Goal: Task Accomplishment & Management: Manage account settings

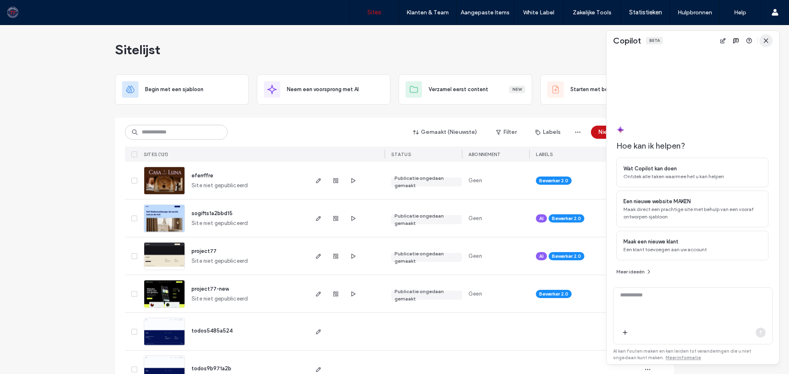
click at [765, 40] on use "button" at bounding box center [766, 41] width 4 height 4
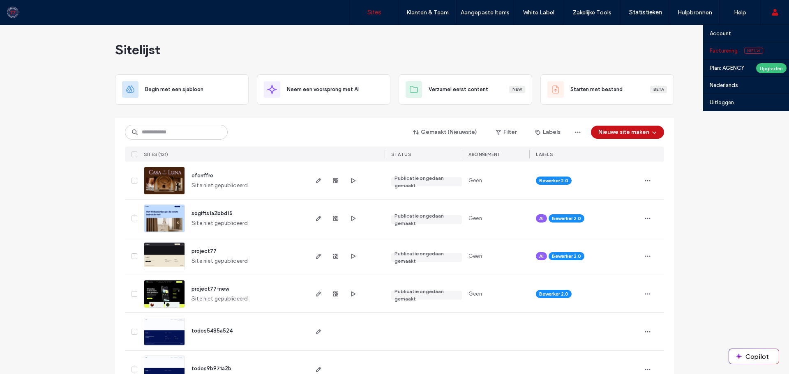
click at [724, 56] on link "Facturering Nieuw" at bounding box center [749, 50] width 79 height 17
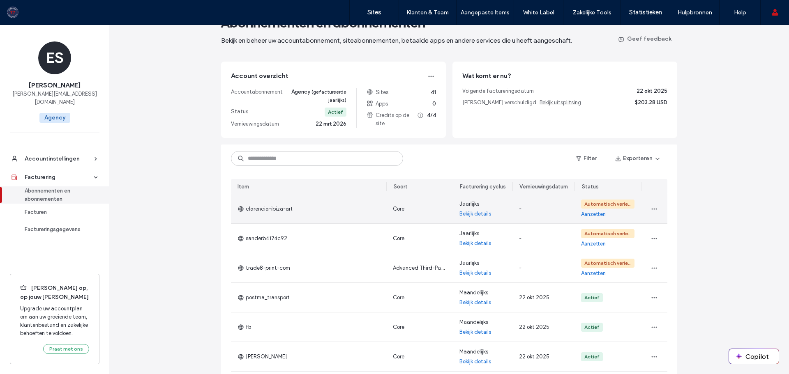
scroll to position [41, 0]
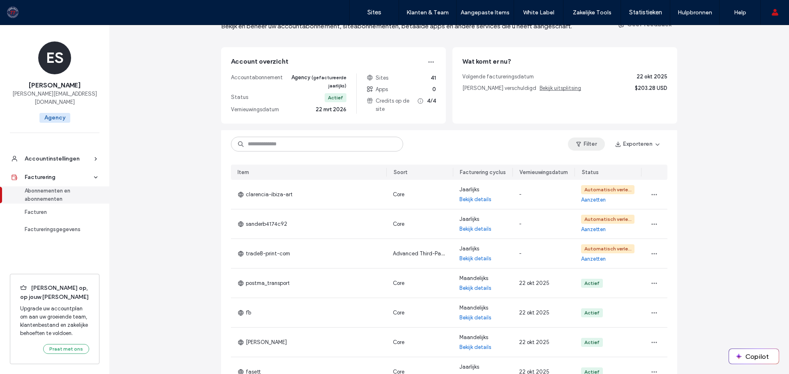
click at [593, 146] on button "Filter" at bounding box center [586, 144] width 37 height 13
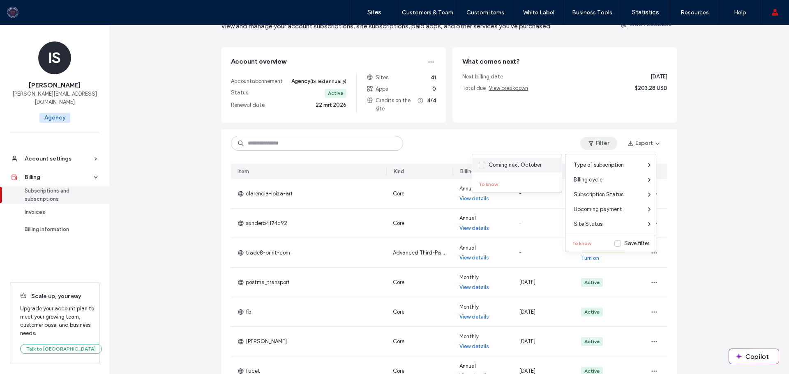
click at [485, 165] on label "Coming next October" at bounding box center [515, 165] width 73 height 8
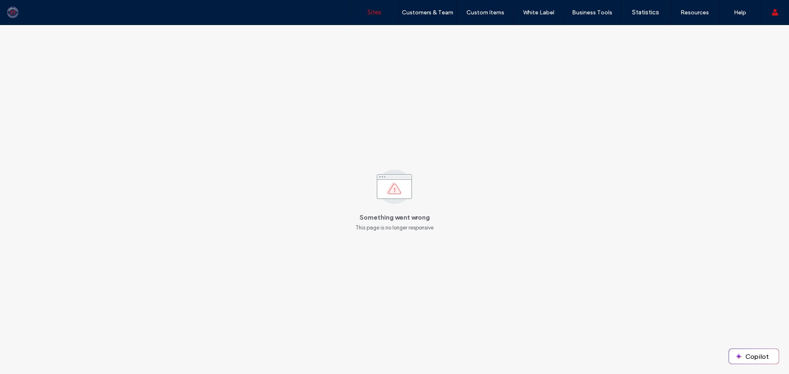
click at [380, 17] on link "Sites" at bounding box center [374, 12] width 49 height 25
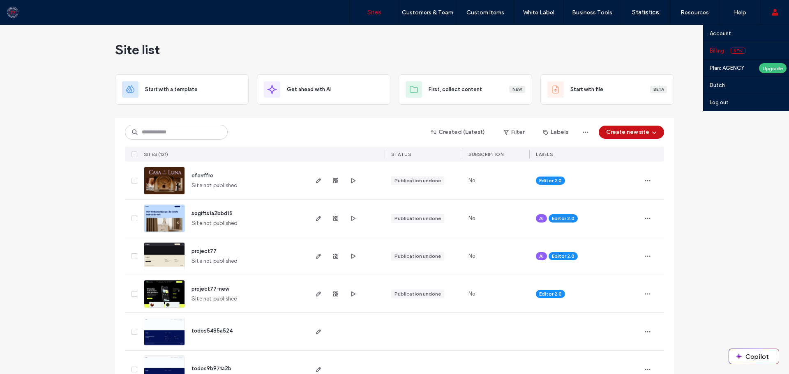
click at [723, 52] on font "Billing" at bounding box center [717, 51] width 14 height 6
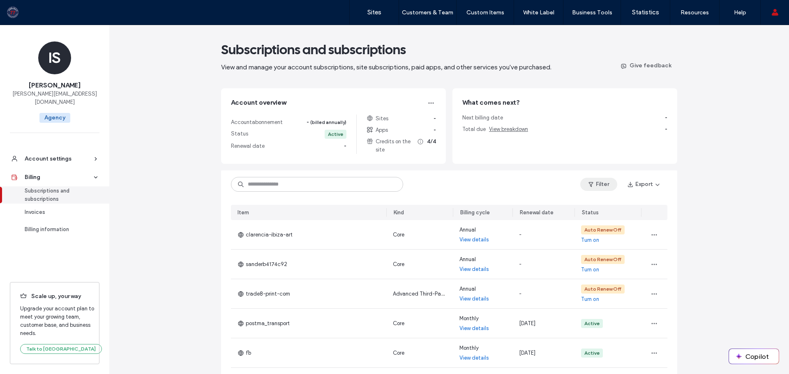
click at [599, 186] on font "Filter" at bounding box center [602, 184] width 13 height 7
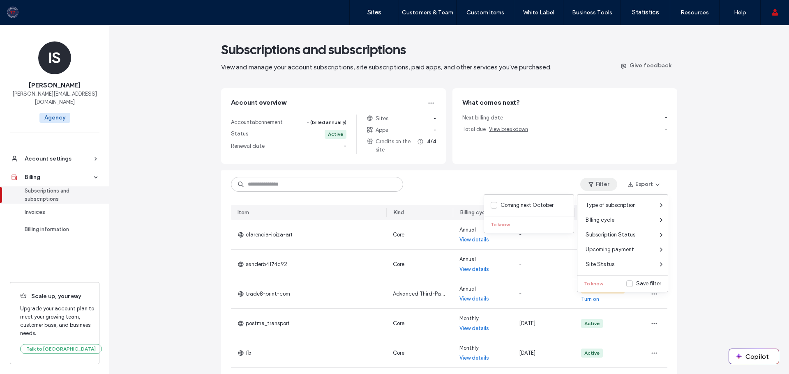
click at [494, 204] on icon at bounding box center [494, 205] width 4 height 3
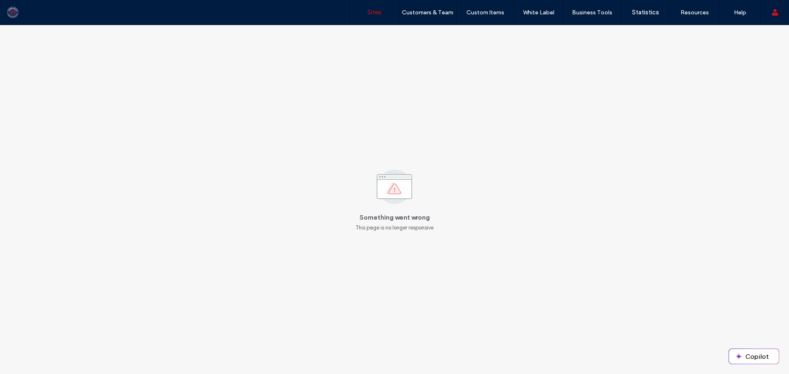
click at [382, 17] on link "Sites" at bounding box center [374, 12] width 49 height 25
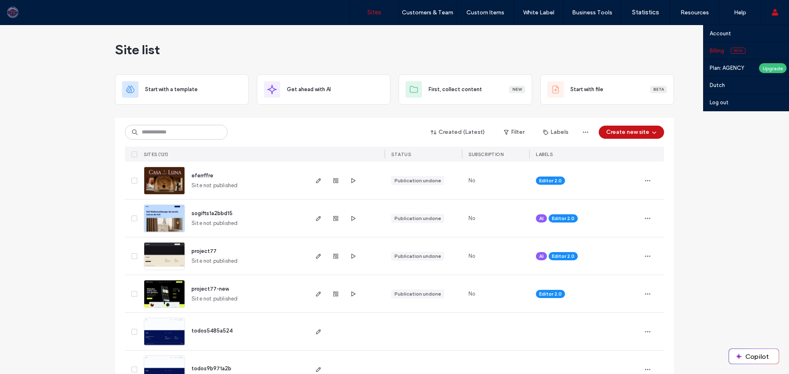
click at [715, 53] on font "Billing" at bounding box center [717, 51] width 14 height 6
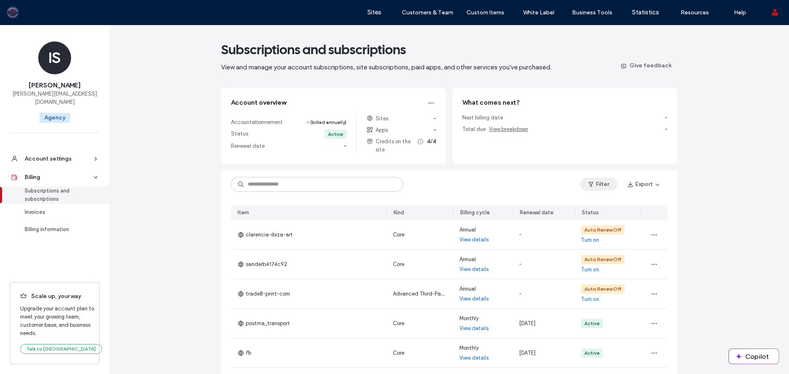
click at [596, 184] on font "Filter" at bounding box center [602, 184] width 13 height 7
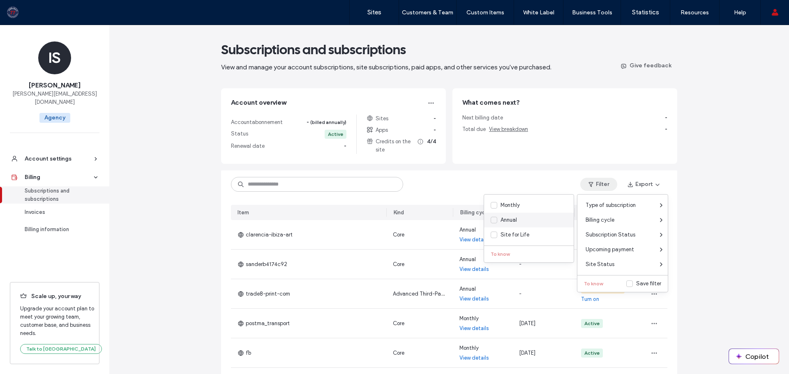
click at [491, 216] on div "Annual" at bounding box center [529, 220] width 90 height 15
click at [494, 219] on icon at bounding box center [494, 220] width 4 height 3
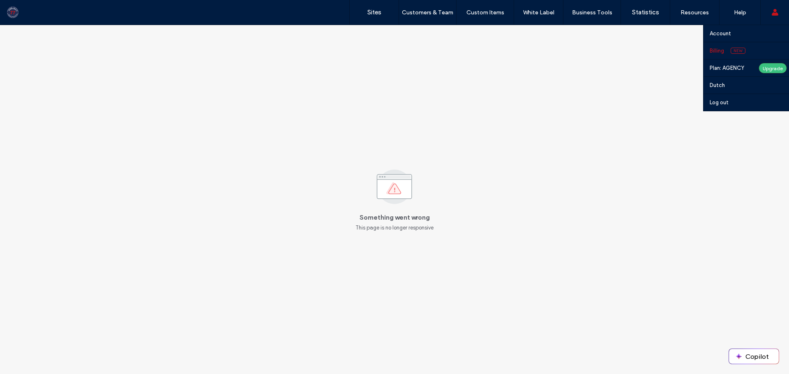
click at [742, 46] on link "Billing New" at bounding box center [749, 50] width 79 height 17
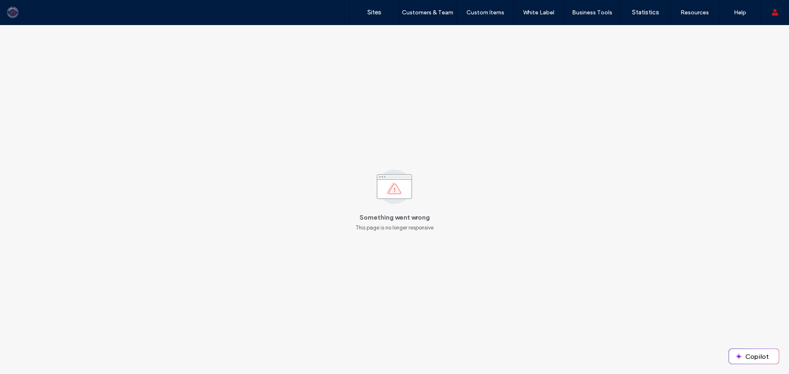
click at [0, 374] on div at bounding box center [0, 374] width 0 height 0
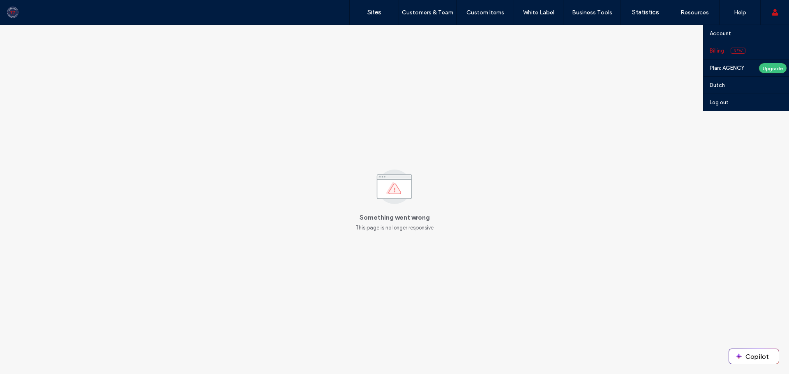
click at [733, 47] on link "Billing New" at bounding box center [749, 50] width 79 height 17
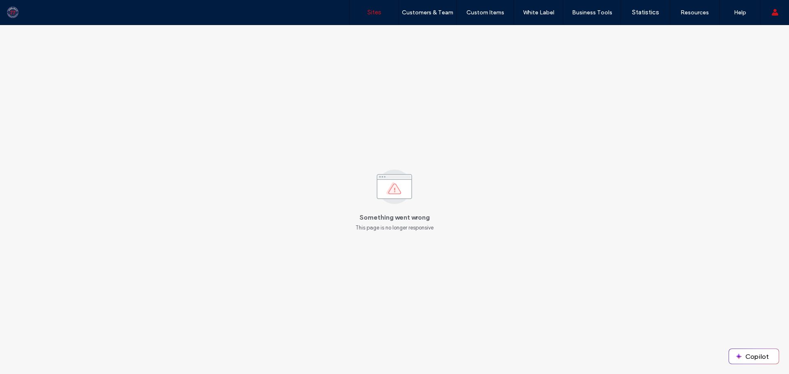
click at [374, 17] on link "Sites" at bounding box center [374, 12] width 49 height 25
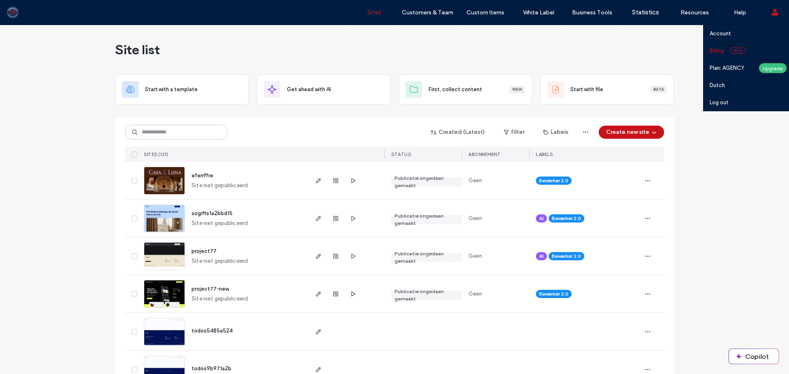
click at [730, 51] on link "Billing New" at bounding box center [749, 50] width 79 height 17
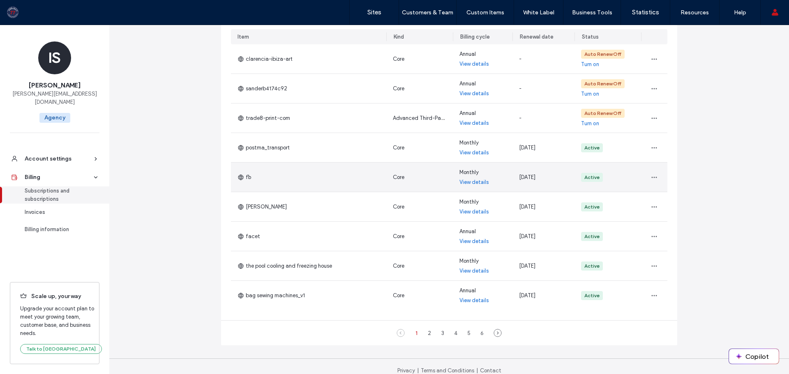
scroll to position [184, 0]
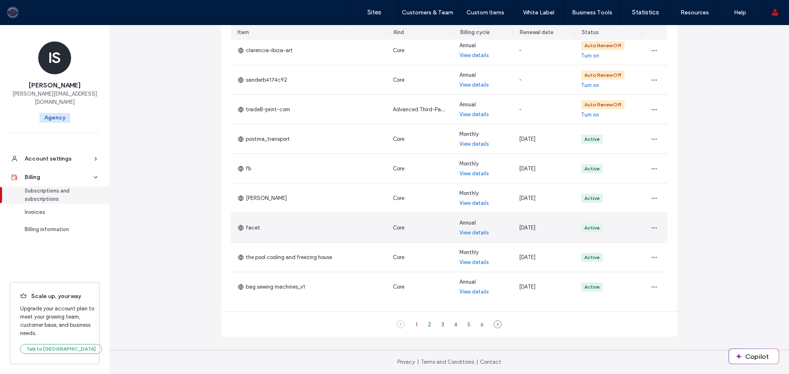
click at [471, 229] on font "View details" at bounding box center [474, 233] width 30 height 8
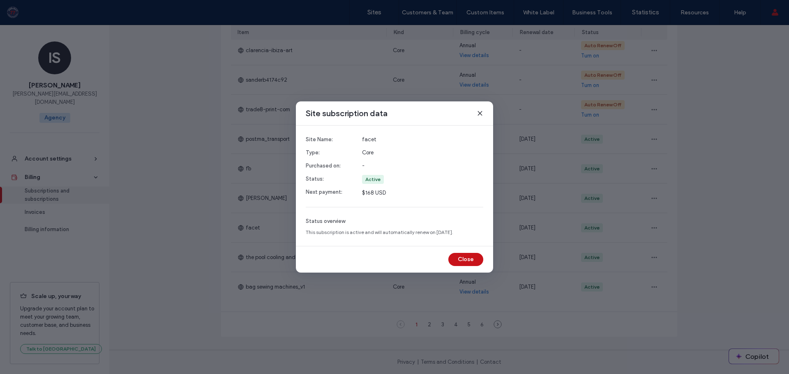
click at [478, 113] on icon at bounding box center [480, 113] width 7 height 7
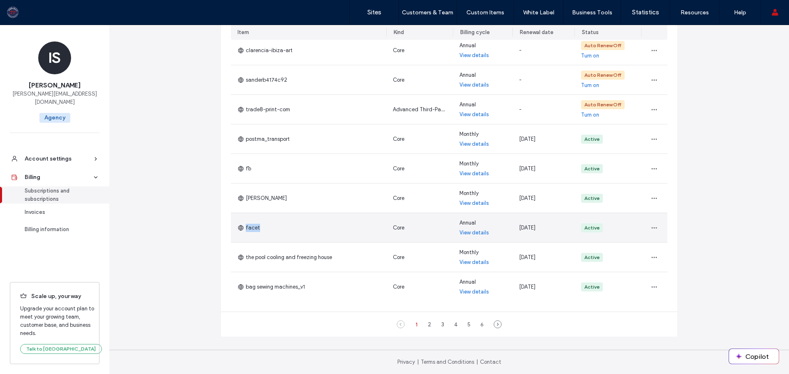
drag, startPoint x: 263, startPoint y: 231, endPoint x: 238, endPoint y: 229, distance: 24.3
click at [238, 229] on div "facet" at bounding box center [308, 227] width 155 height 29
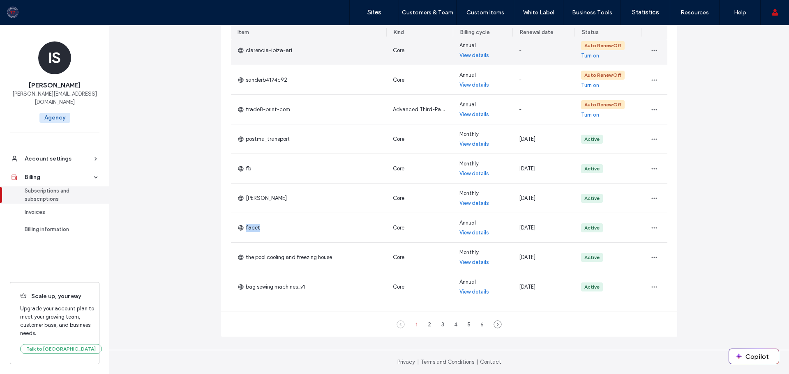
copy font "facet"
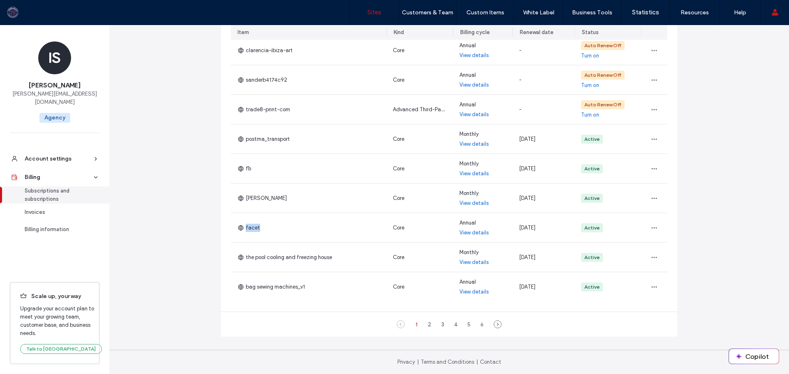
click at [363, 18] on link "Sites" at bounding box center [374, 12] width 49 height 25
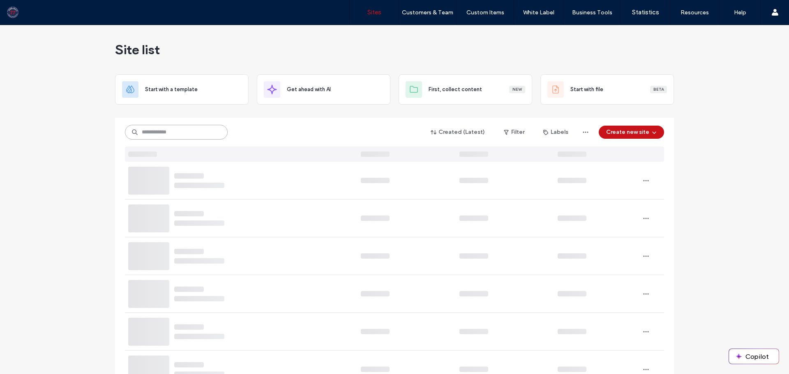
click at [163, 130] on input at bounding box center [176, 132] width 103 height 15
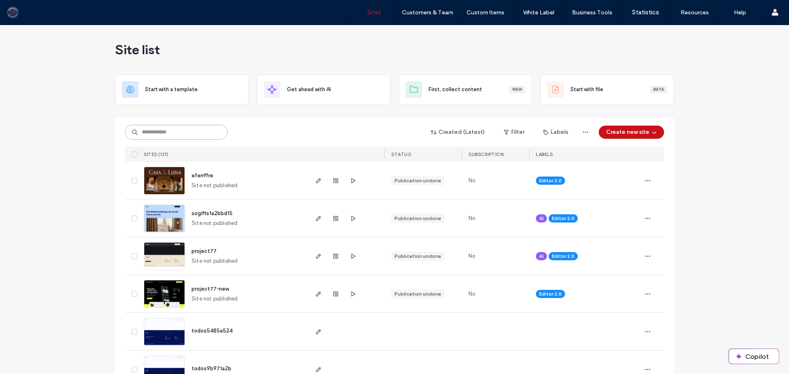
paste input "*****"
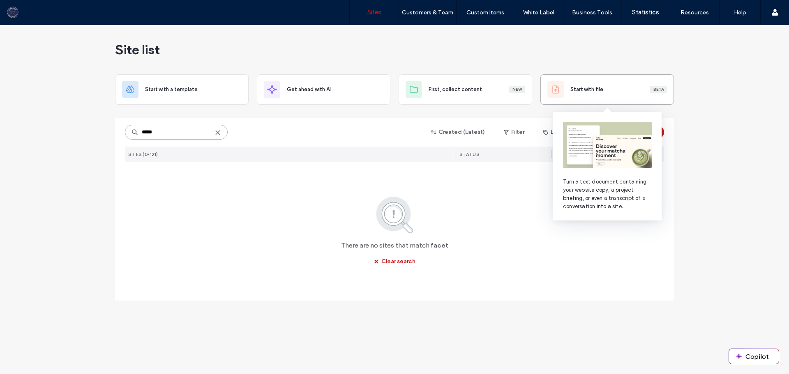
type input "****"
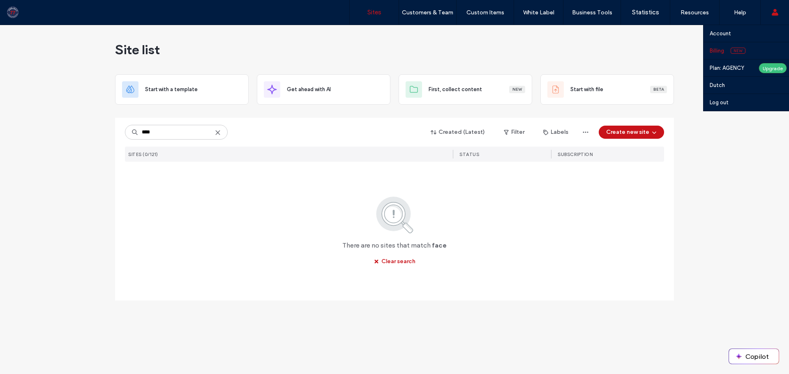
click at [737, 53] on font "New" at bounding box center [737, 50] width 9 height 5
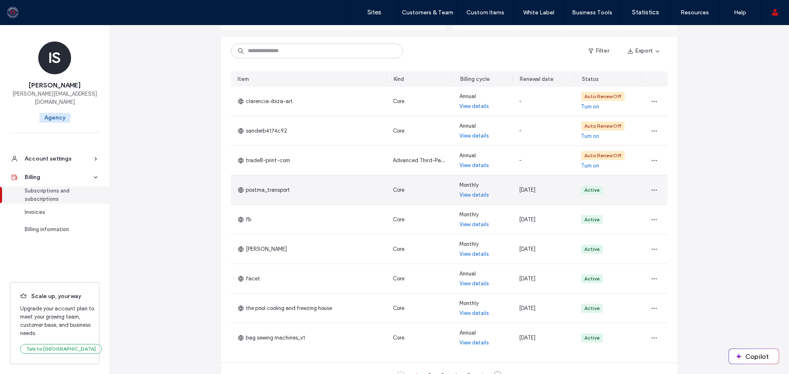
scroll to position [164, 0]
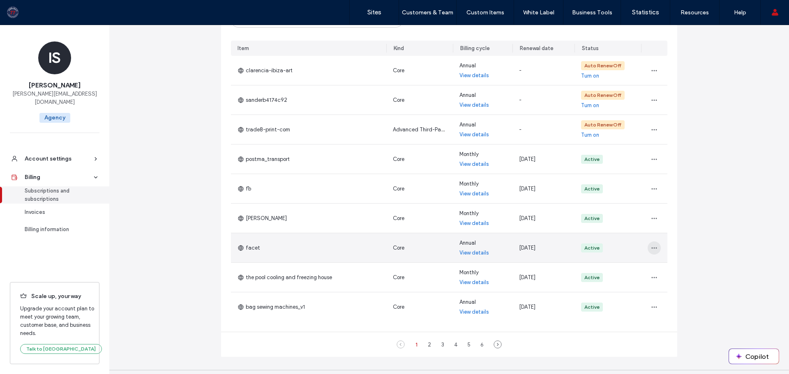
click at [653, 245] on icon "button" at bounding box center [654, 248] width 7 height 7
click at [673, 304] on span "View in Site Overview" at bounding box center [677, 301] width 51 height 8
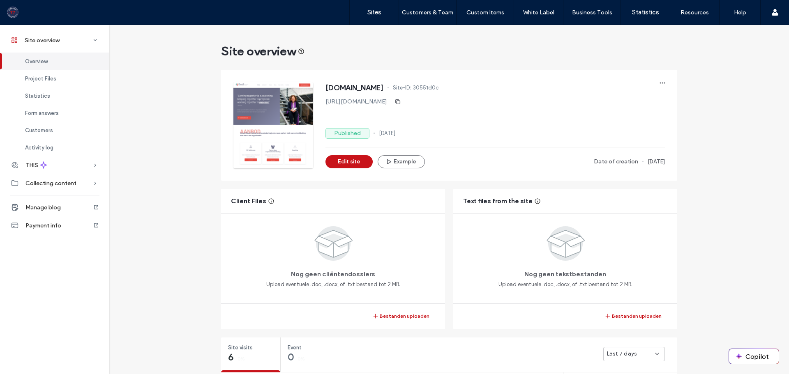
click at [413, 89] on span "30551d0c" at bounding box center [426, 88] width 26 height 8
copy span "30551d0c"
click at [375, 10] on label "Sites" at bounding box center [374, 12] width 14 height 7
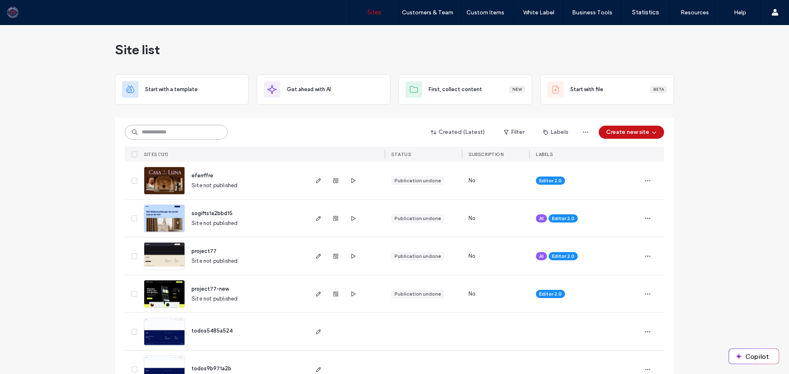
click at [160, 133] on input at bounding box center [176, 132] width 103 height 15
paste input "********"
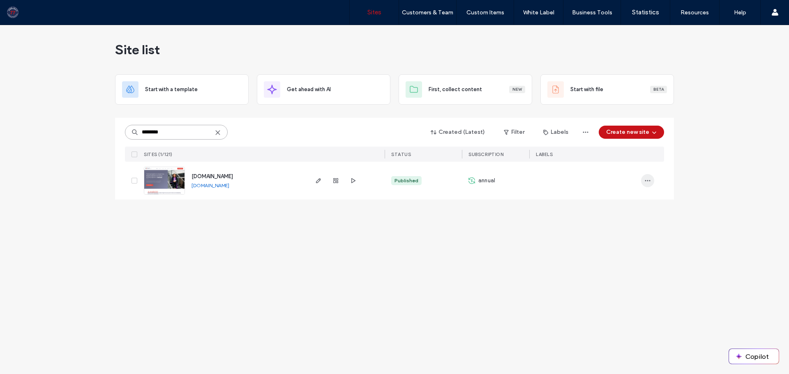
type input "********"
click at [647, 184] on span "button" at bounding box center [647, 180] width 13 height 13
click at [447, 253] on div "Site list Start with a template Get ahead with AI First, collect content New St…" at bounding box center [394, 199] width 789 height 349
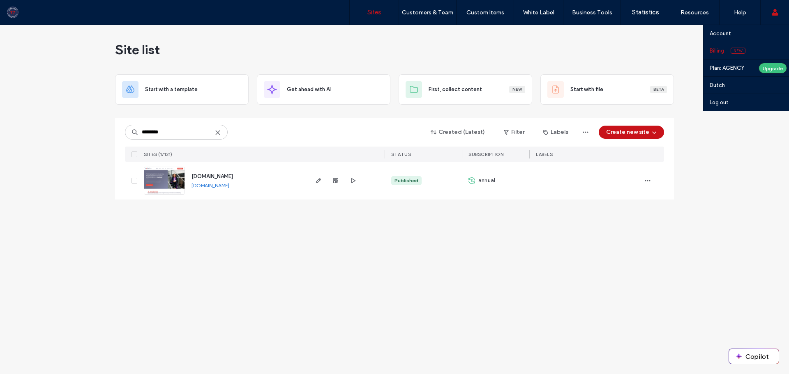
click at [725, 53] on link "Billing New" at bounding box center [749, 50] width 79 height 17
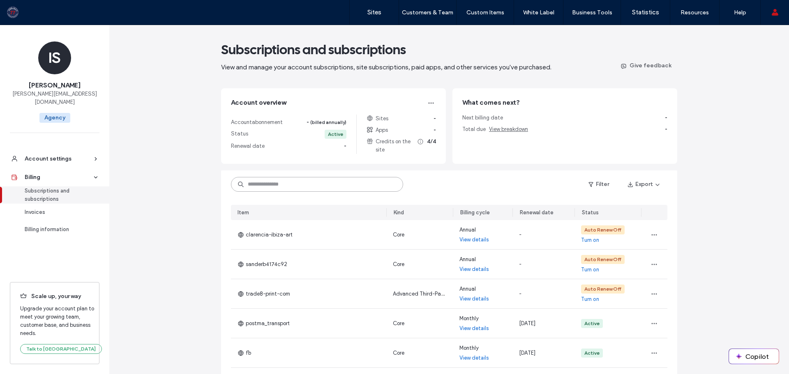
click at [260, 188] on input at bounding box center [317, 184] width 172 height 15
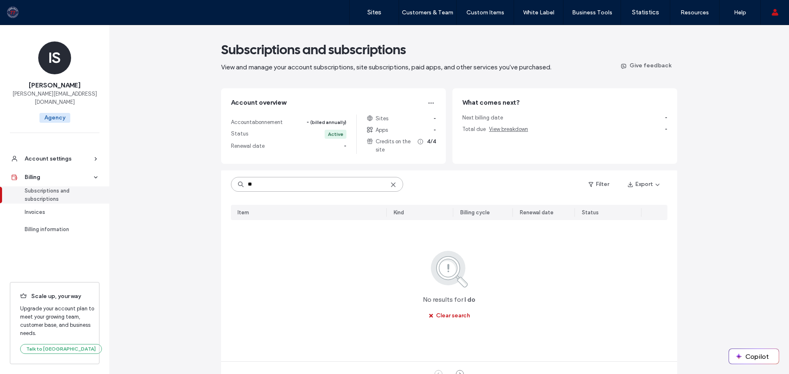
type input "*"
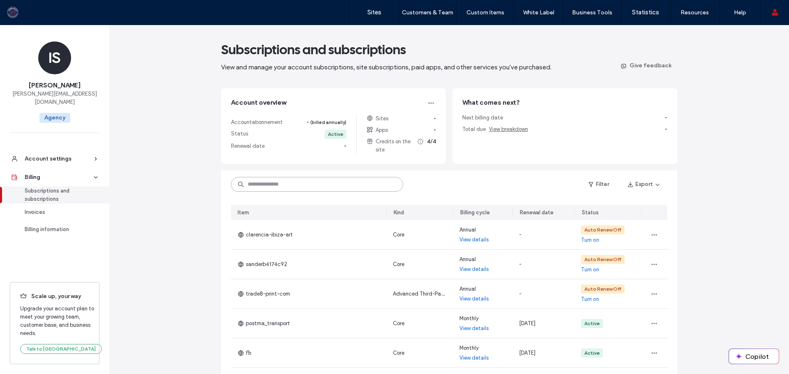
type input "*"
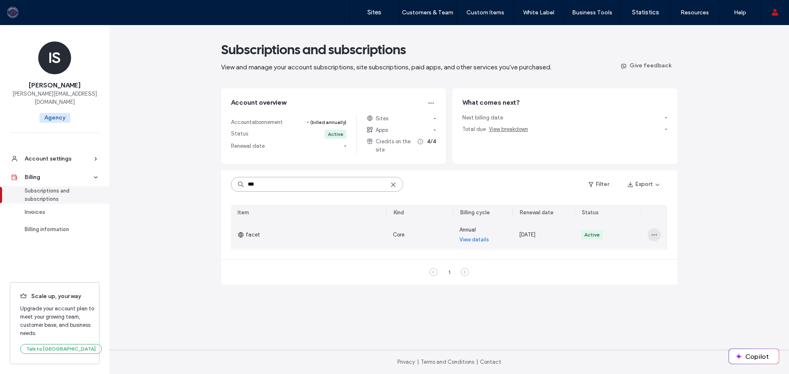
type input "***"
click at [653, 235] on icon "button" at bounding box center [654, 235] width 7 height 7
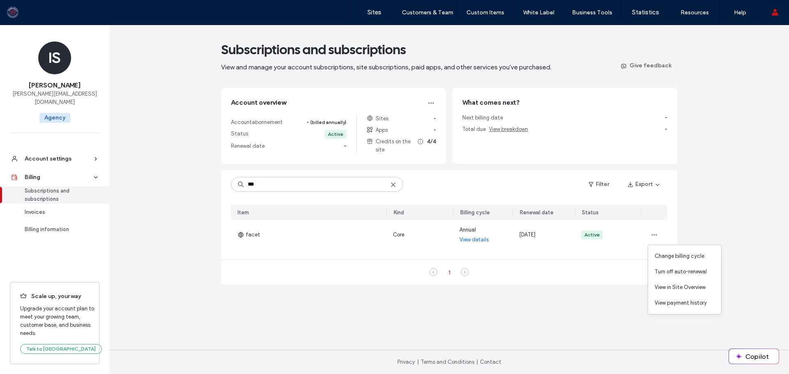
click at [487, 323] on main "Subscriptions and subscriptions View and manage your account subscriptions, sit…" at bounding box center [449, 187] width 456 height 325
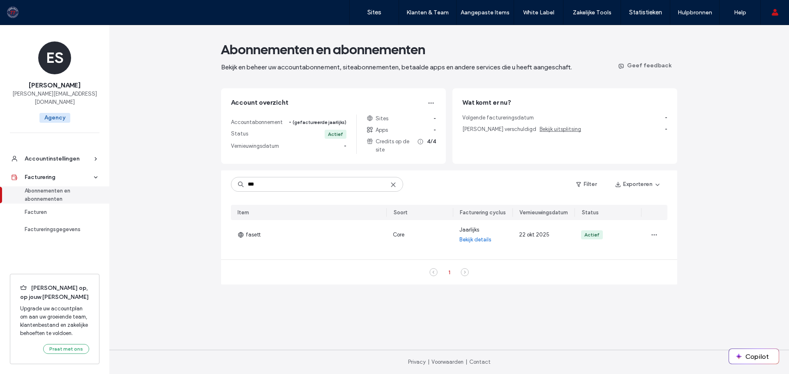
click at [774, 127] on div "Abonnementen en abonnementen Bekijk en beheer uw accountabonnement, siteabonnem…" at bounding box center [449, 199] width 680 height 349
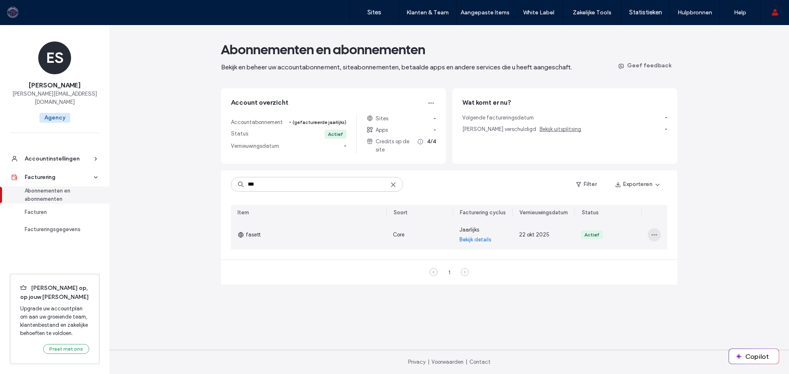
click at [656, 235] on use "button" at bounding box center [653, 235] width 5 height 1
